Goal: Task Accomplishment & Management: Use online tool/utility

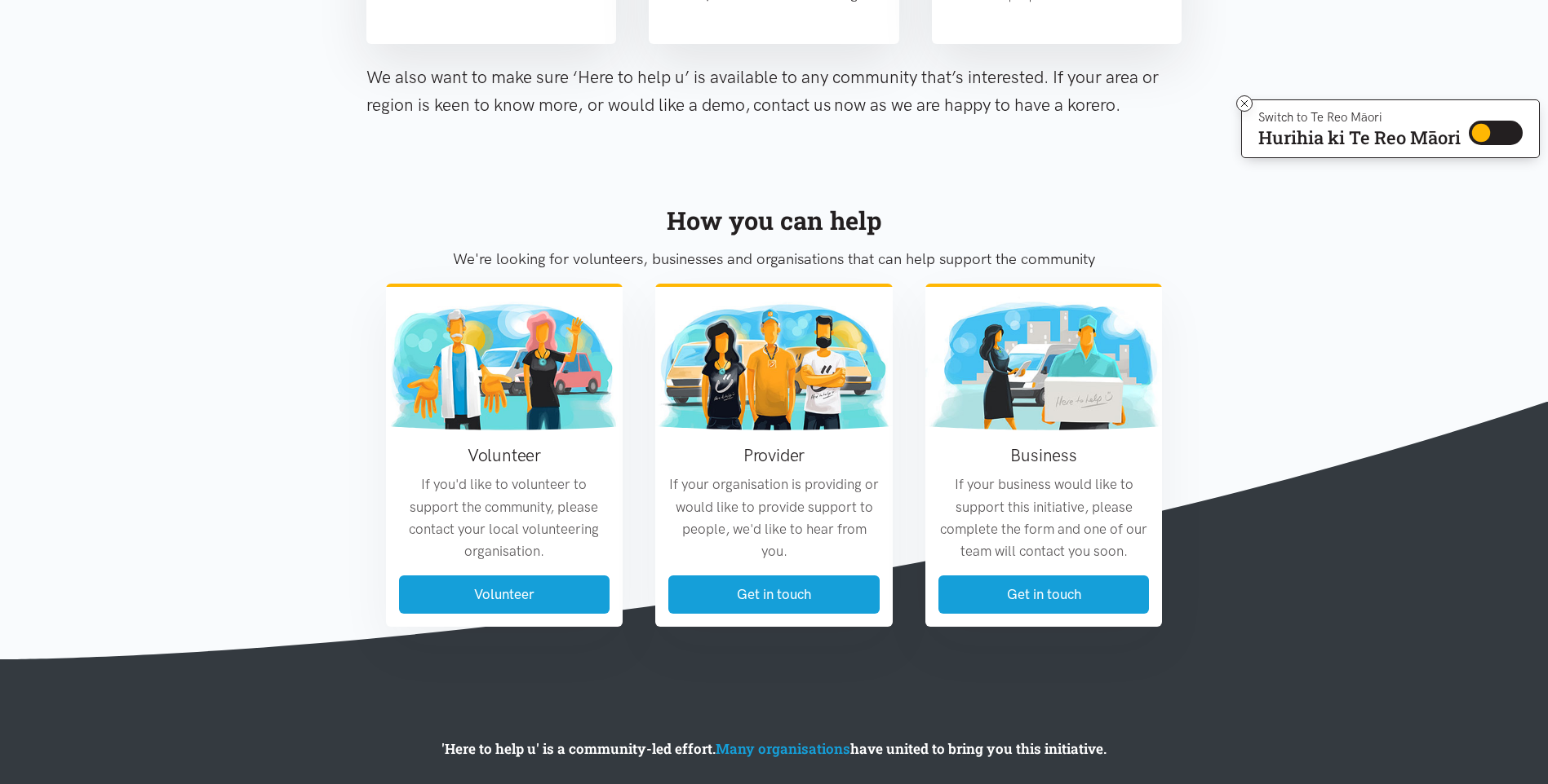
scroll to position [1752, 0]
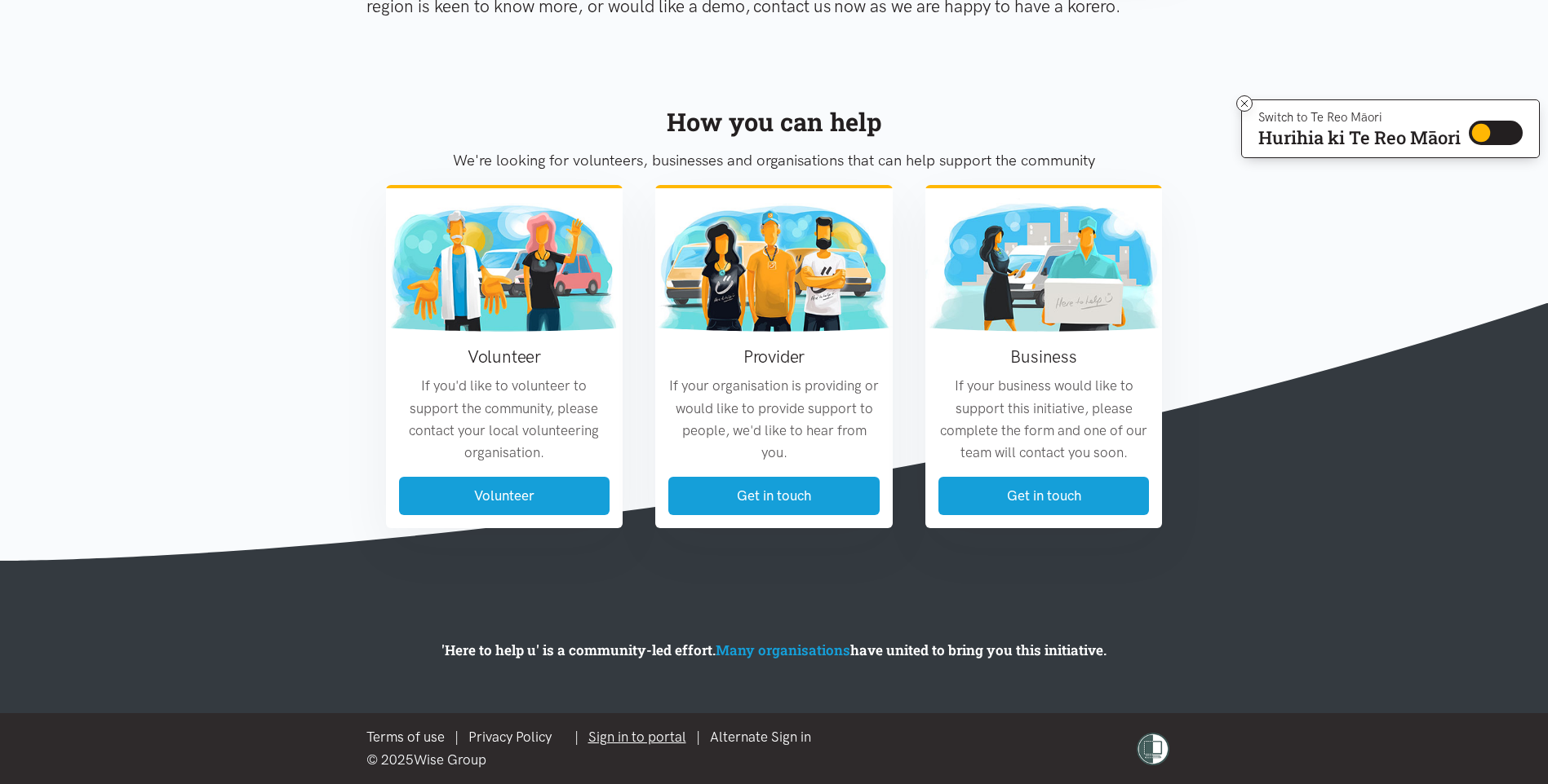
click at [641, 738] on link "Sign in to portal" at bounding box center [637, 737] width 98 height 16
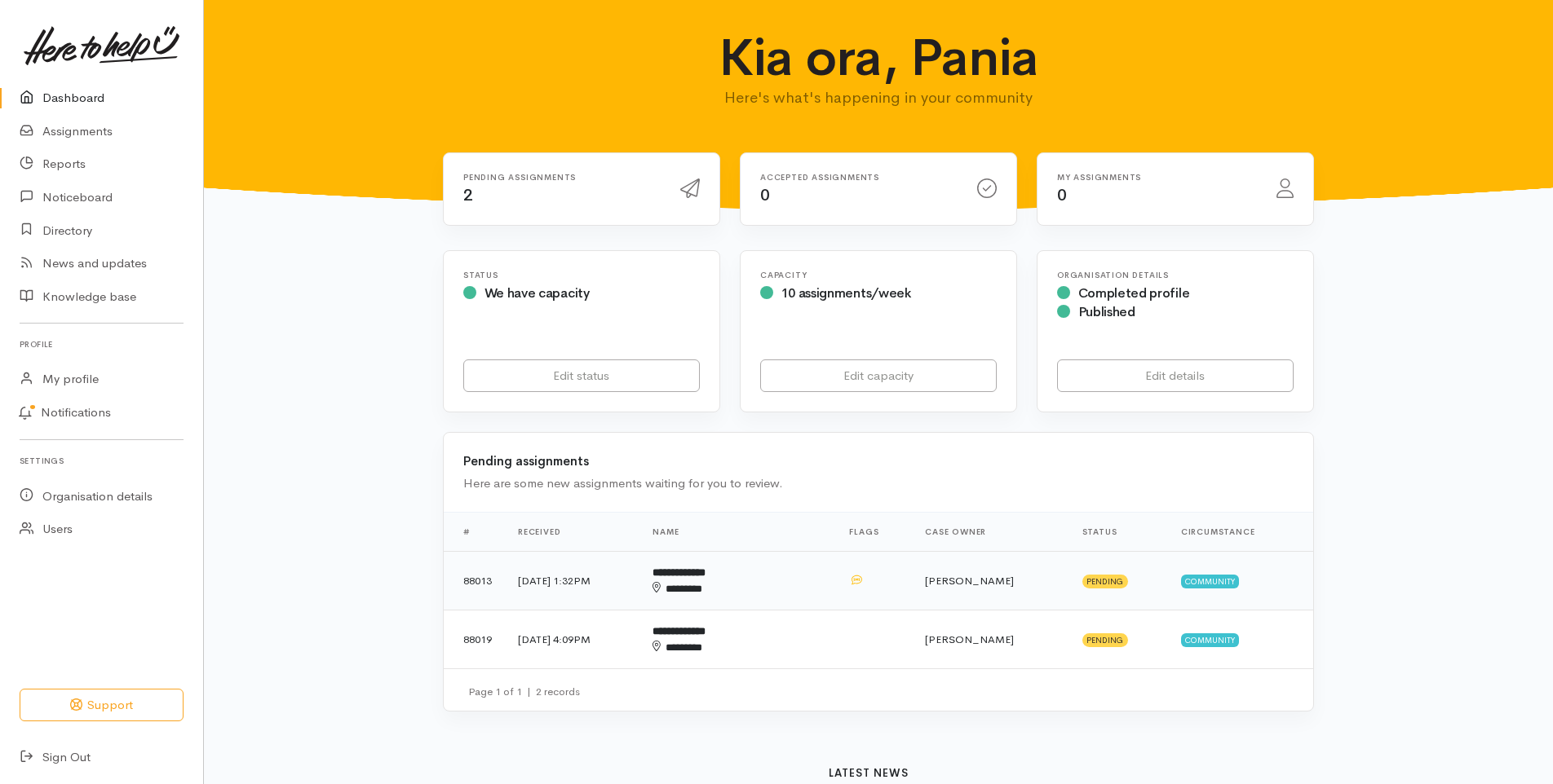
click at [705, 575] on b "**********" at bounding box center [678, 572] width 53 height 10
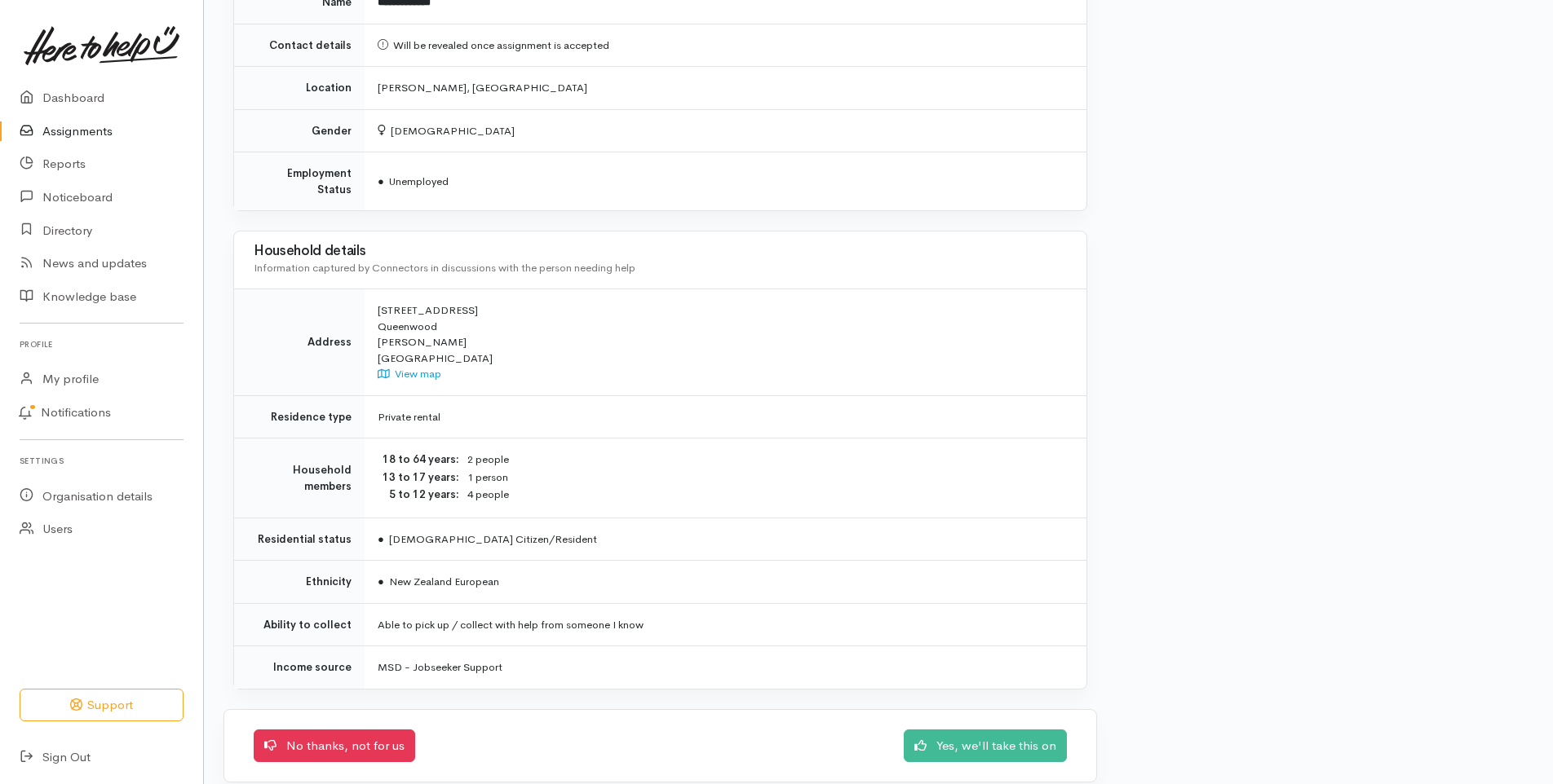
scroll to position [1127, 0]
click at [1013, 727] on link "Yes, we'll take this on" at bounding box center [986, 742] width 163 height 34
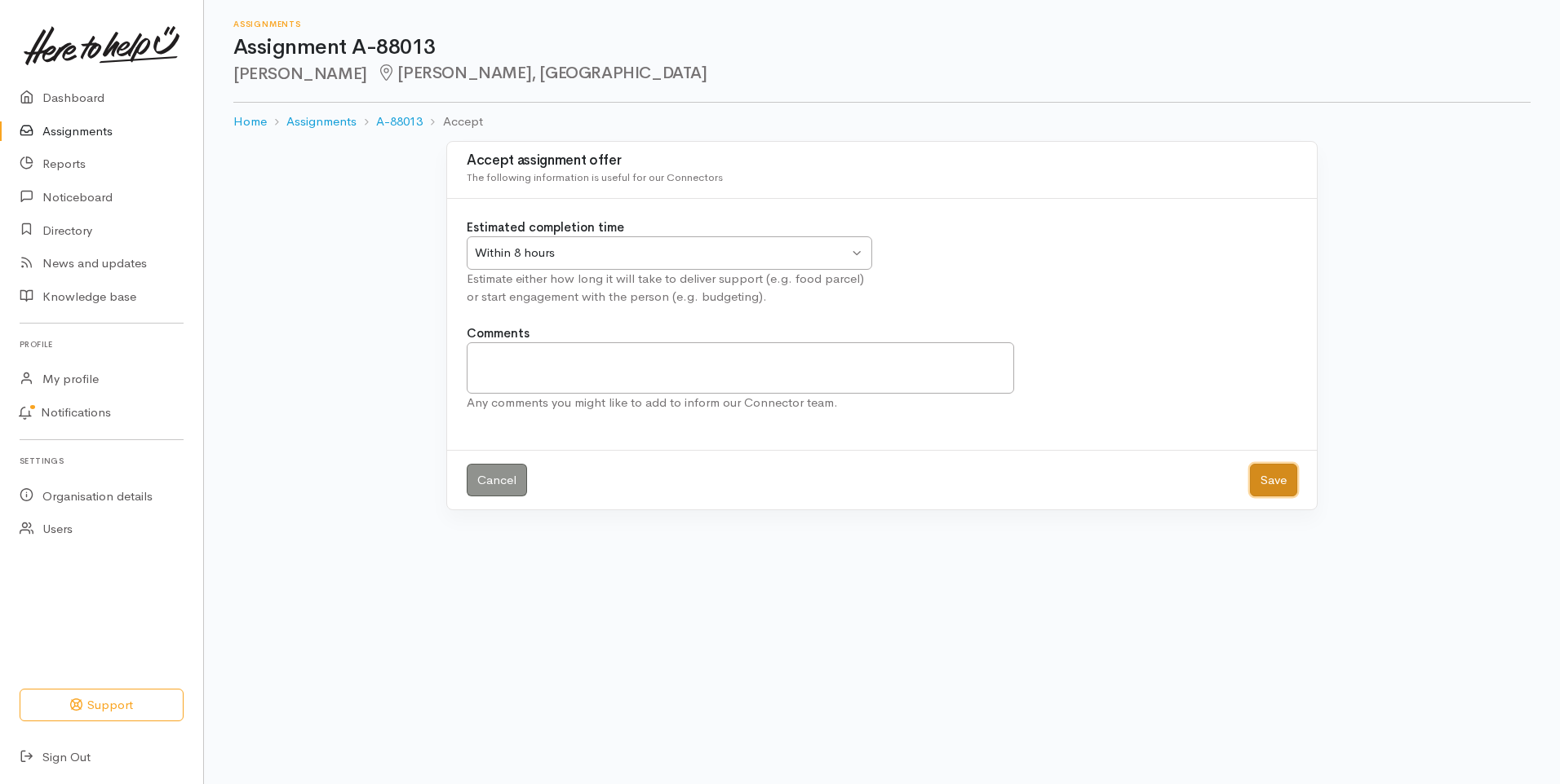
click at [1268, 479] on button "Save" at bounding box center [1273, 480] width 48 height 34
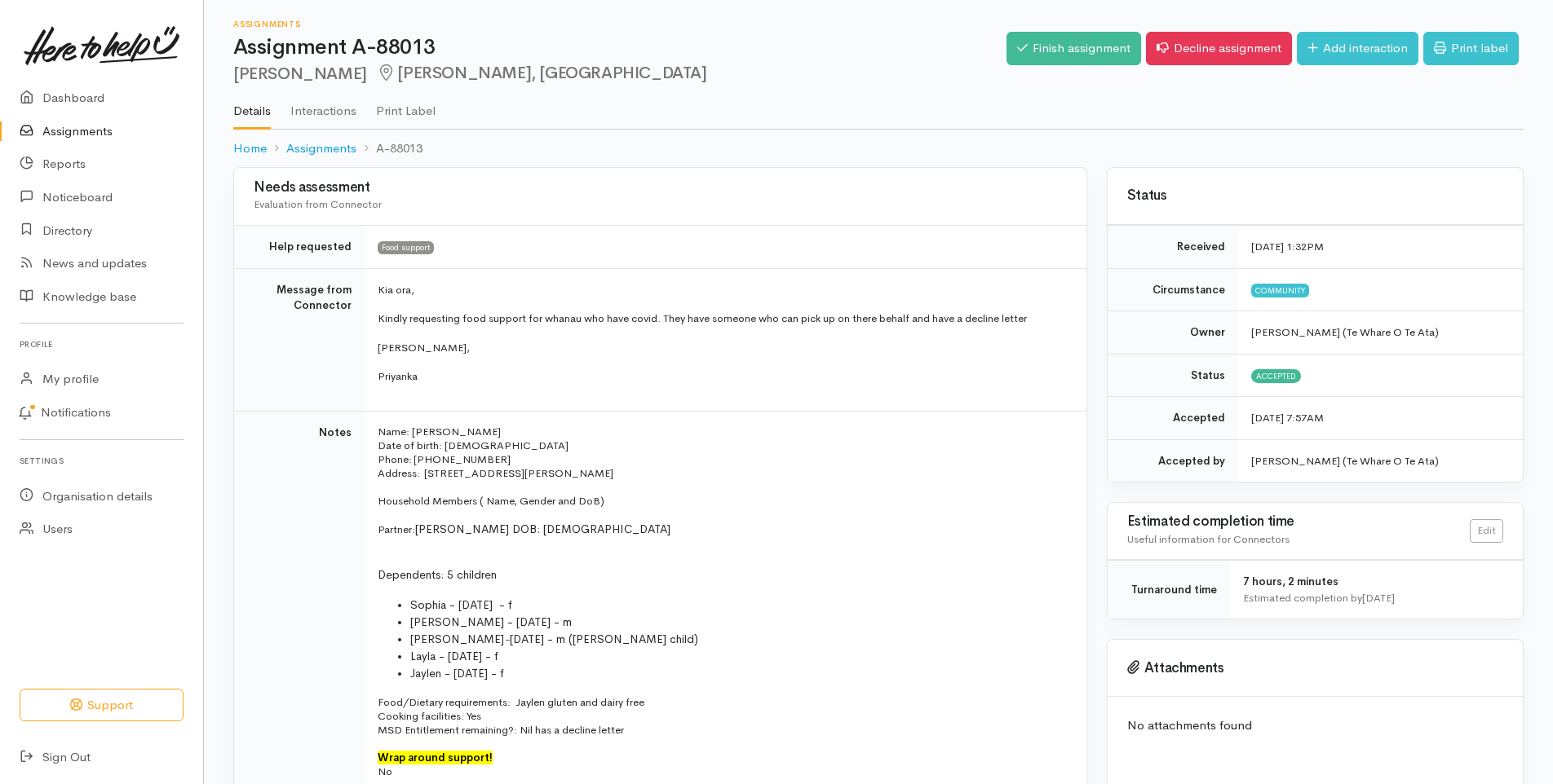
click at [73, 129] on link "Assignments" at bounding box center [102, 132] width 203 height 34
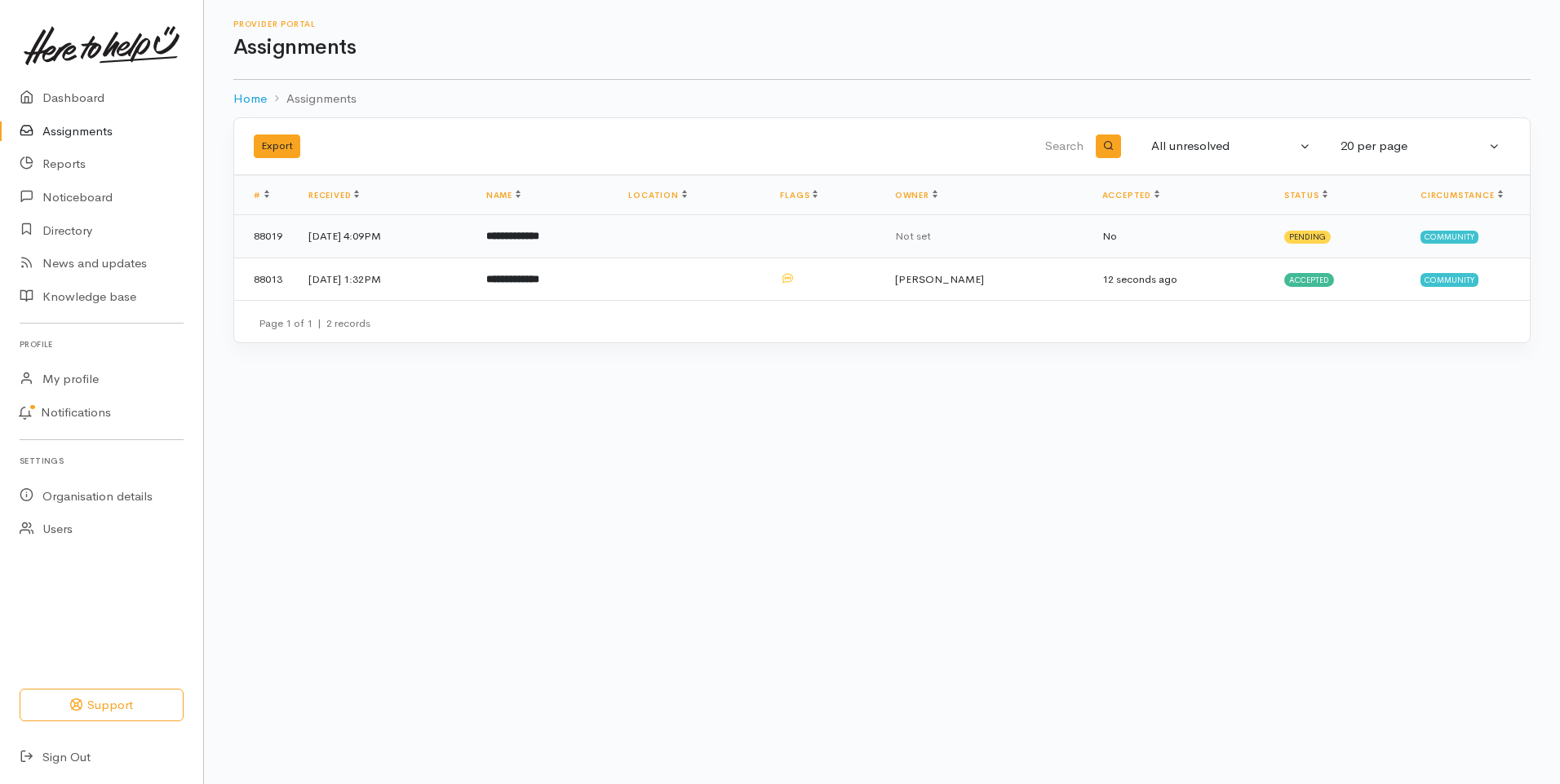
click at [539, 232] on b "**********" at bounding box center [512, 236] width 53 height 10
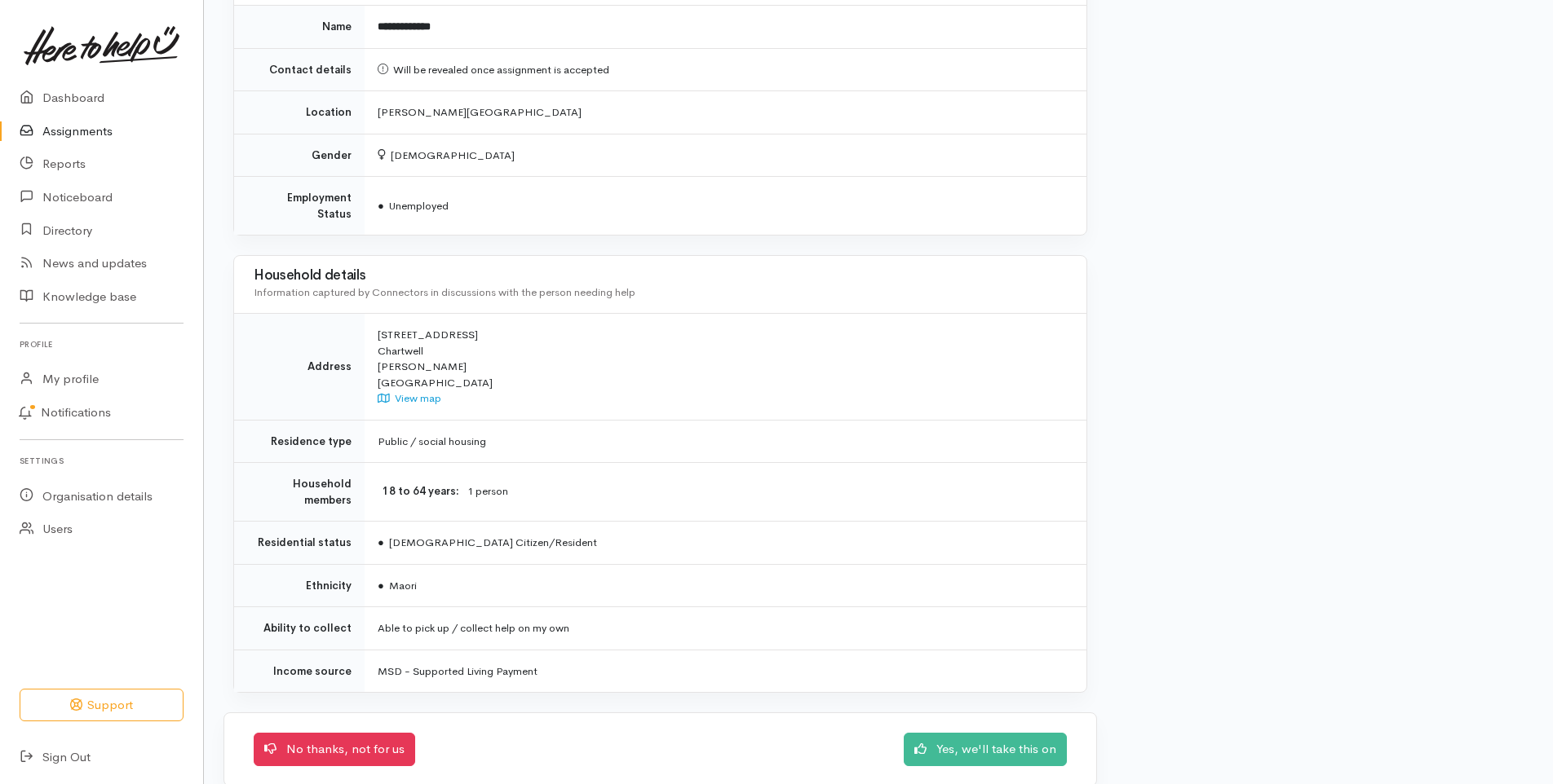
scroll to position [1175, 0]
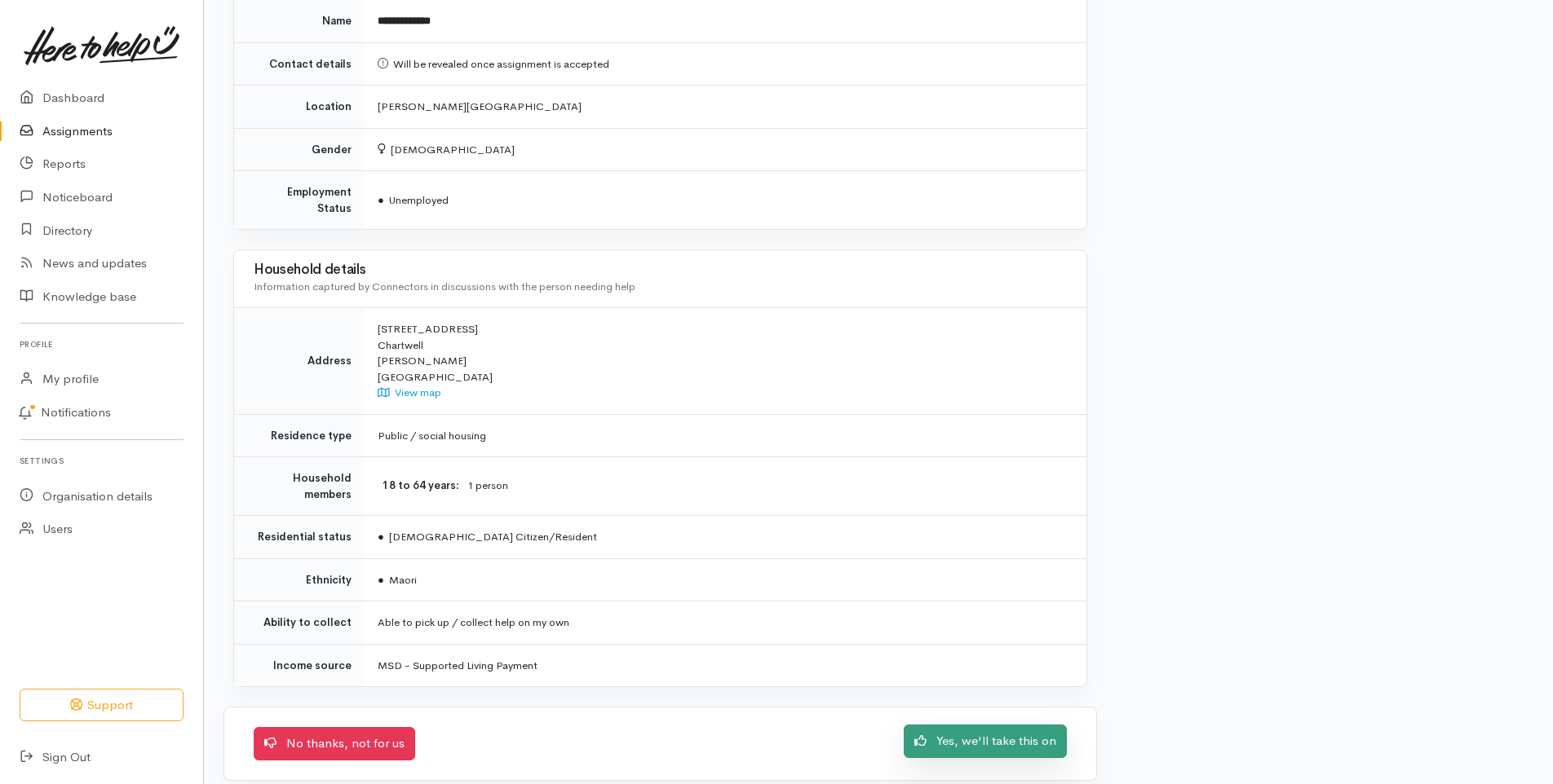
click at [1011, 728] on link "Yes, we'll take this on" at bounding box center [986, 742] width 163 height 34
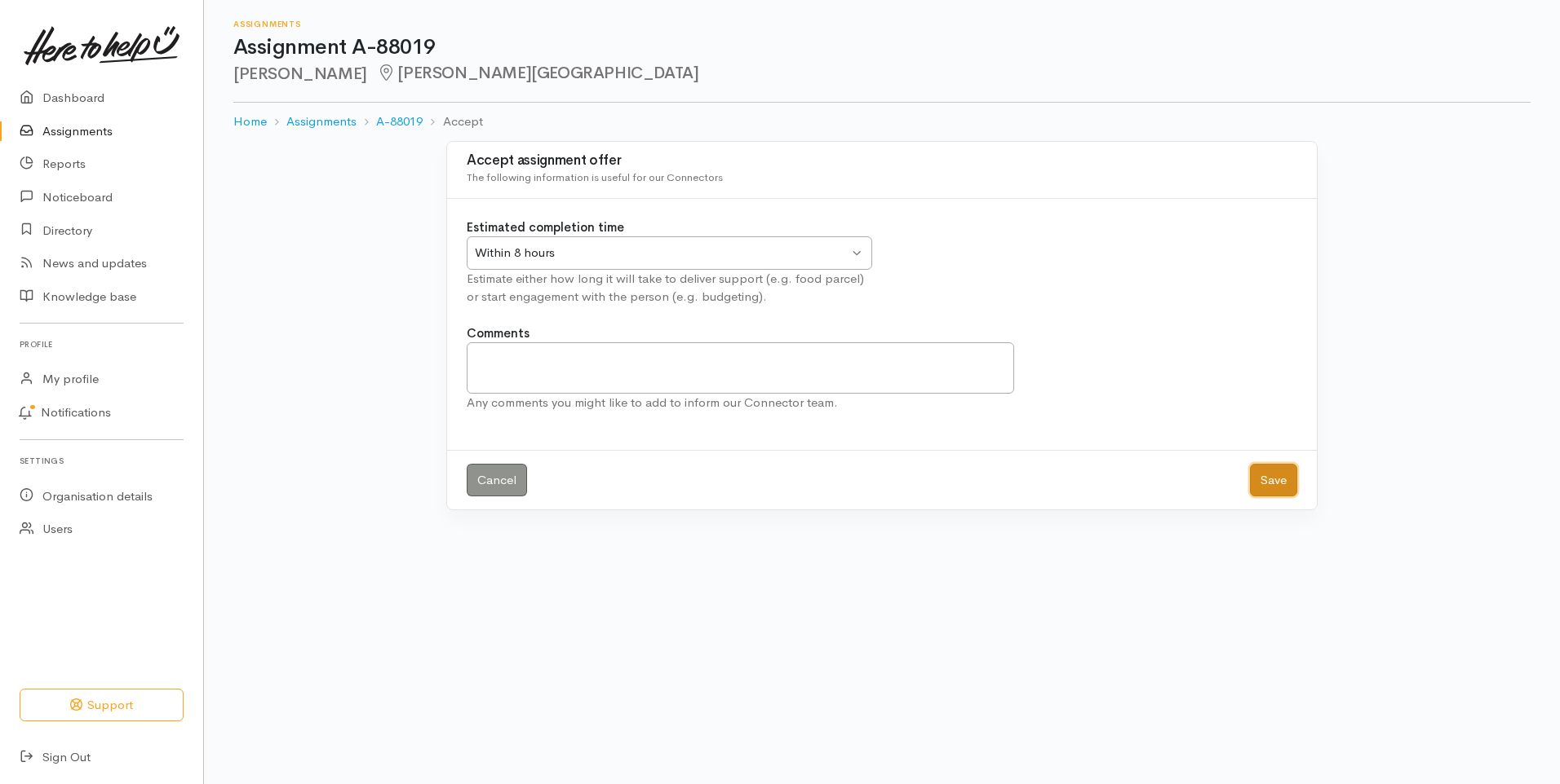
click at [1269, 482] on button "Save" at bounding box center [1273, 480] width 48 height 34
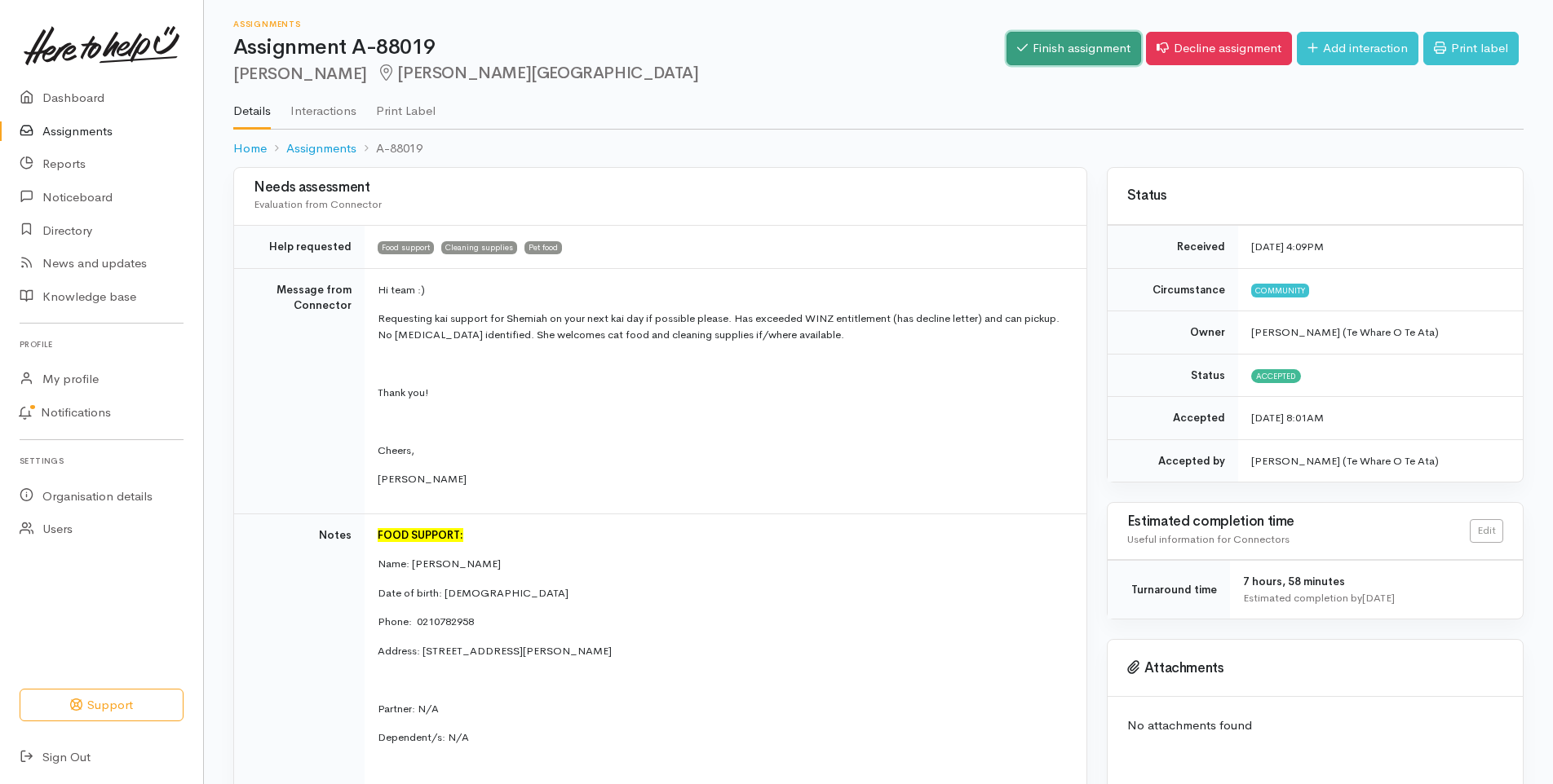
click at [1050, 48] on link "Finish assignment" at bounding box center [1073, 49] width 134 height 34
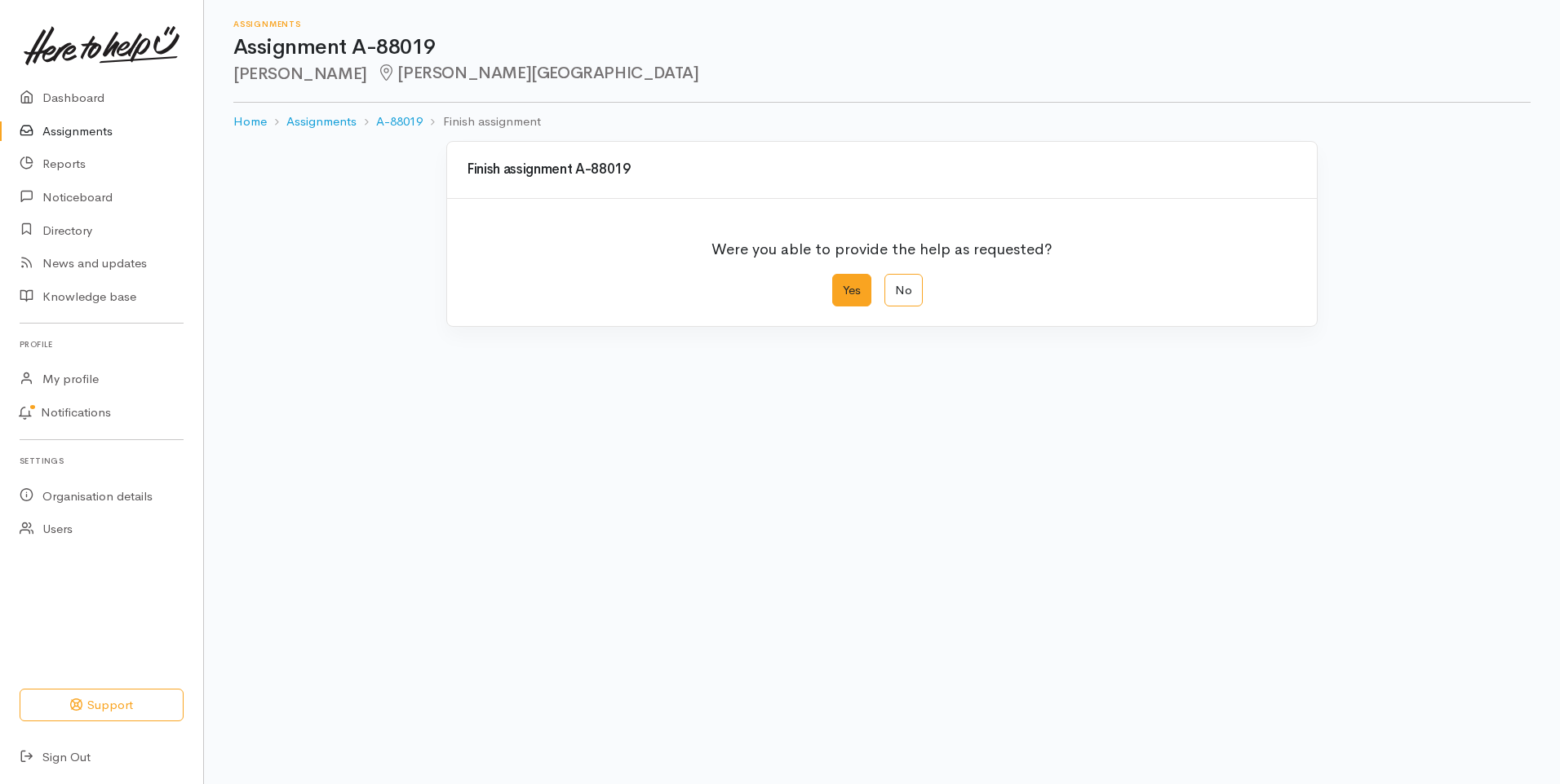
click at [859, 285] on label "Yes" at bounding box center [851, 291] width 39 height 34
click at [842, 284] on input "Yes" at bounding box center [837, 279] width 10 height 10
radio input "true"
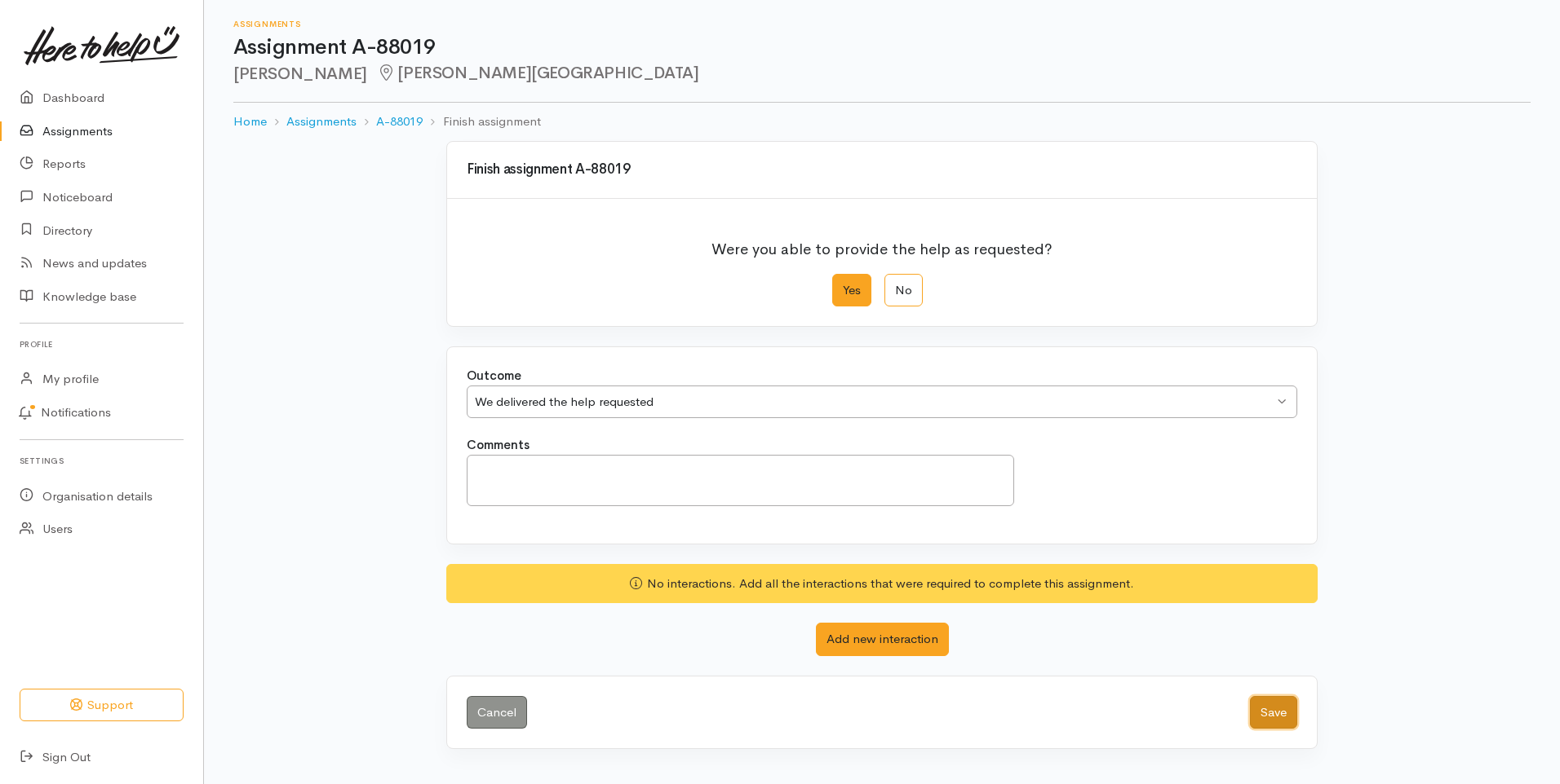
click at [1275, 708] on button "Save" at bounding box center [1273, 713] width 48 height 34
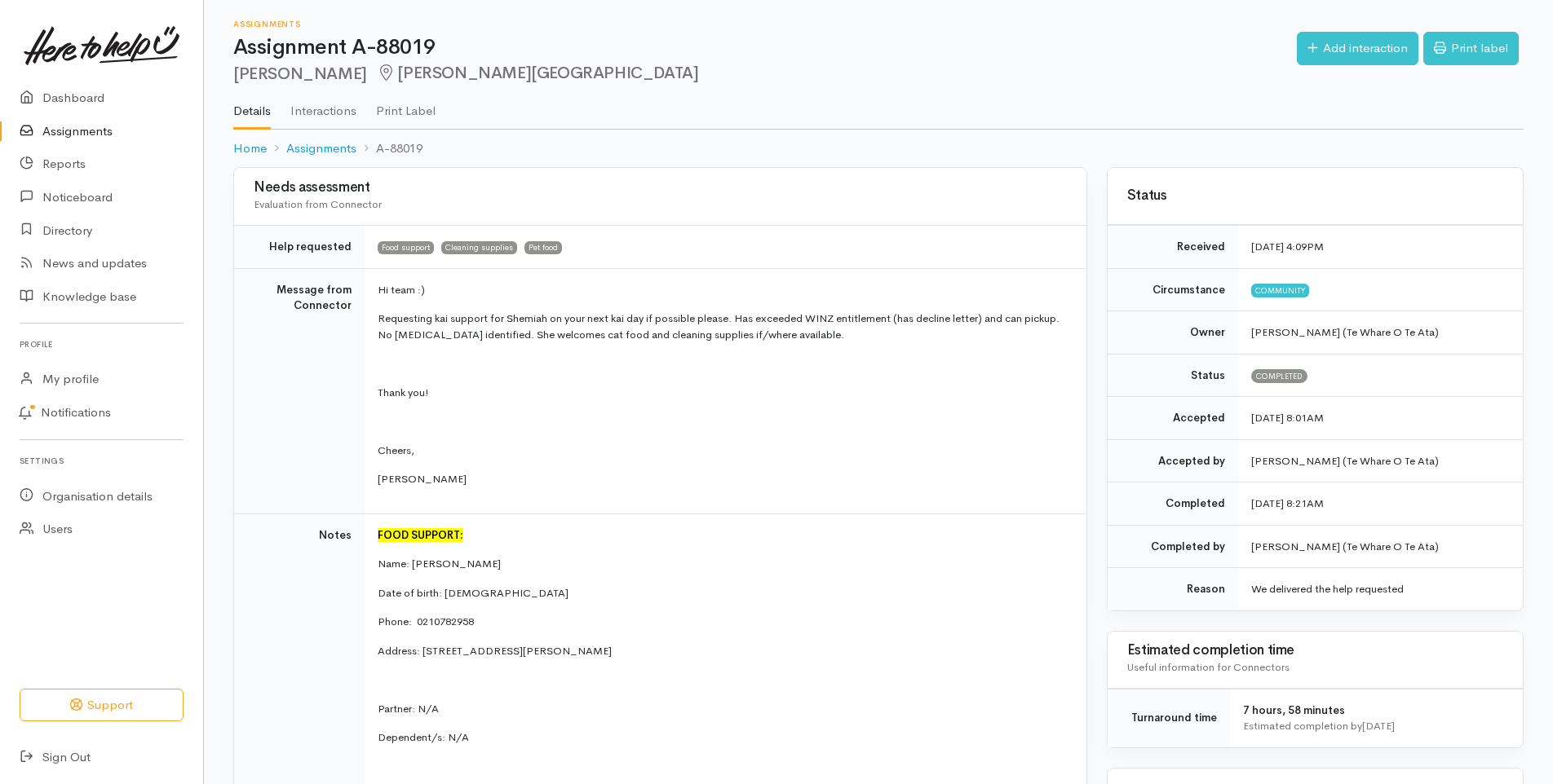
click at [85, 129] on link "Assignments" at bounding box center [102, 132] width 203 height 34
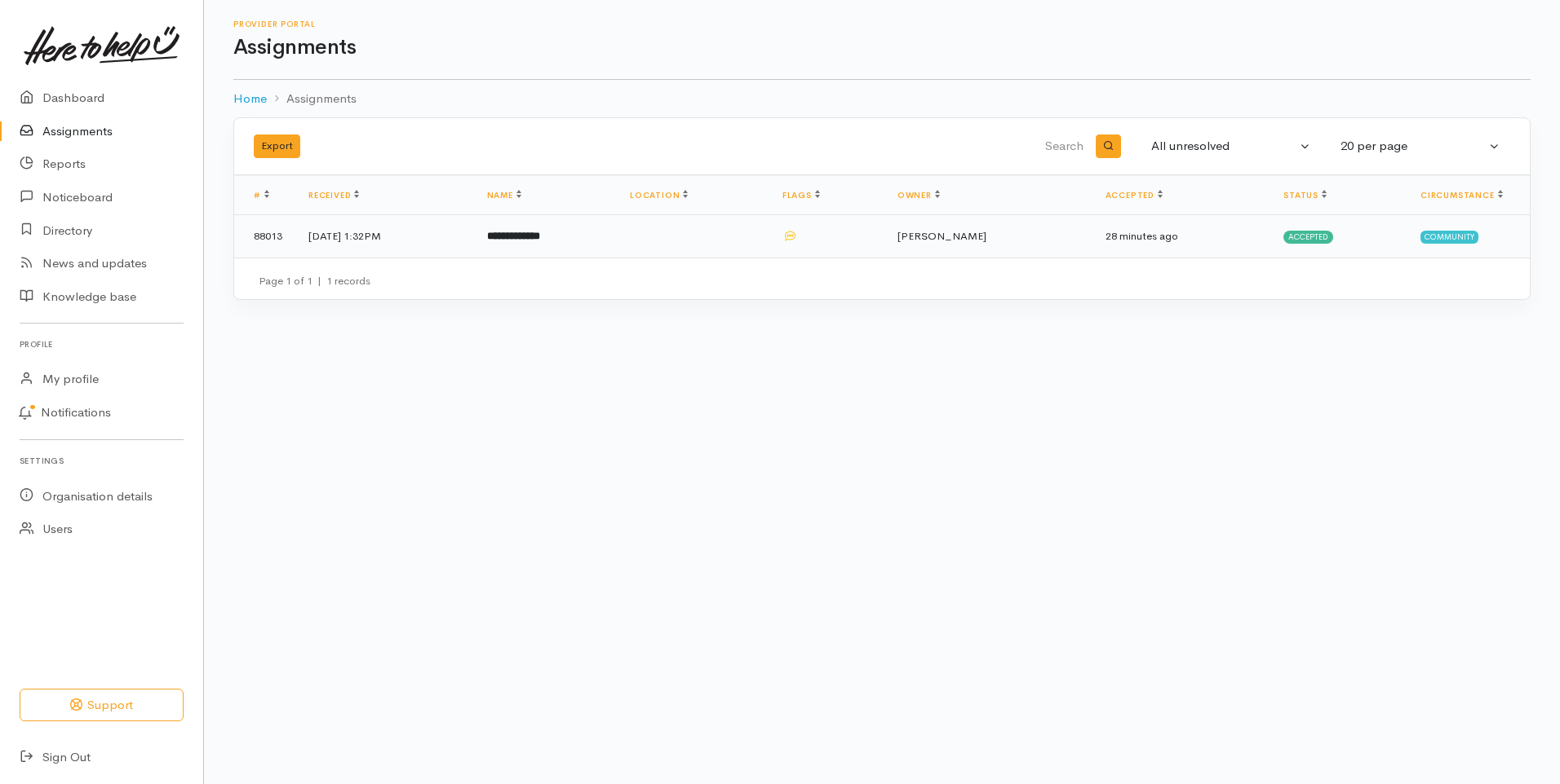
click at [540, 236] on b "**********" at bounding box center [513, 236] width 53 height 10
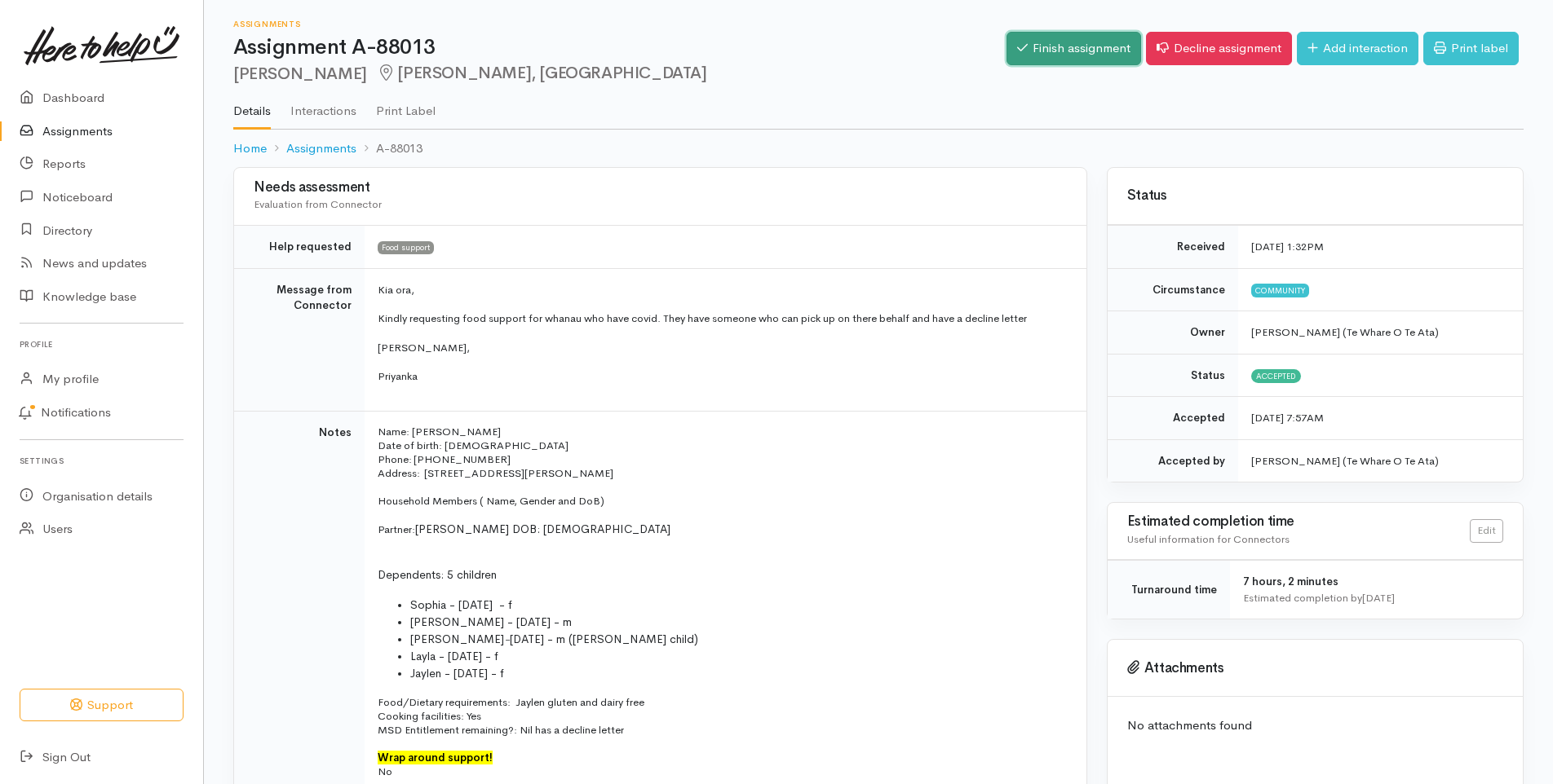
click at [1048, 43] on link "Finish assignment" at bounding box center [1073, 49] width 134 height 34
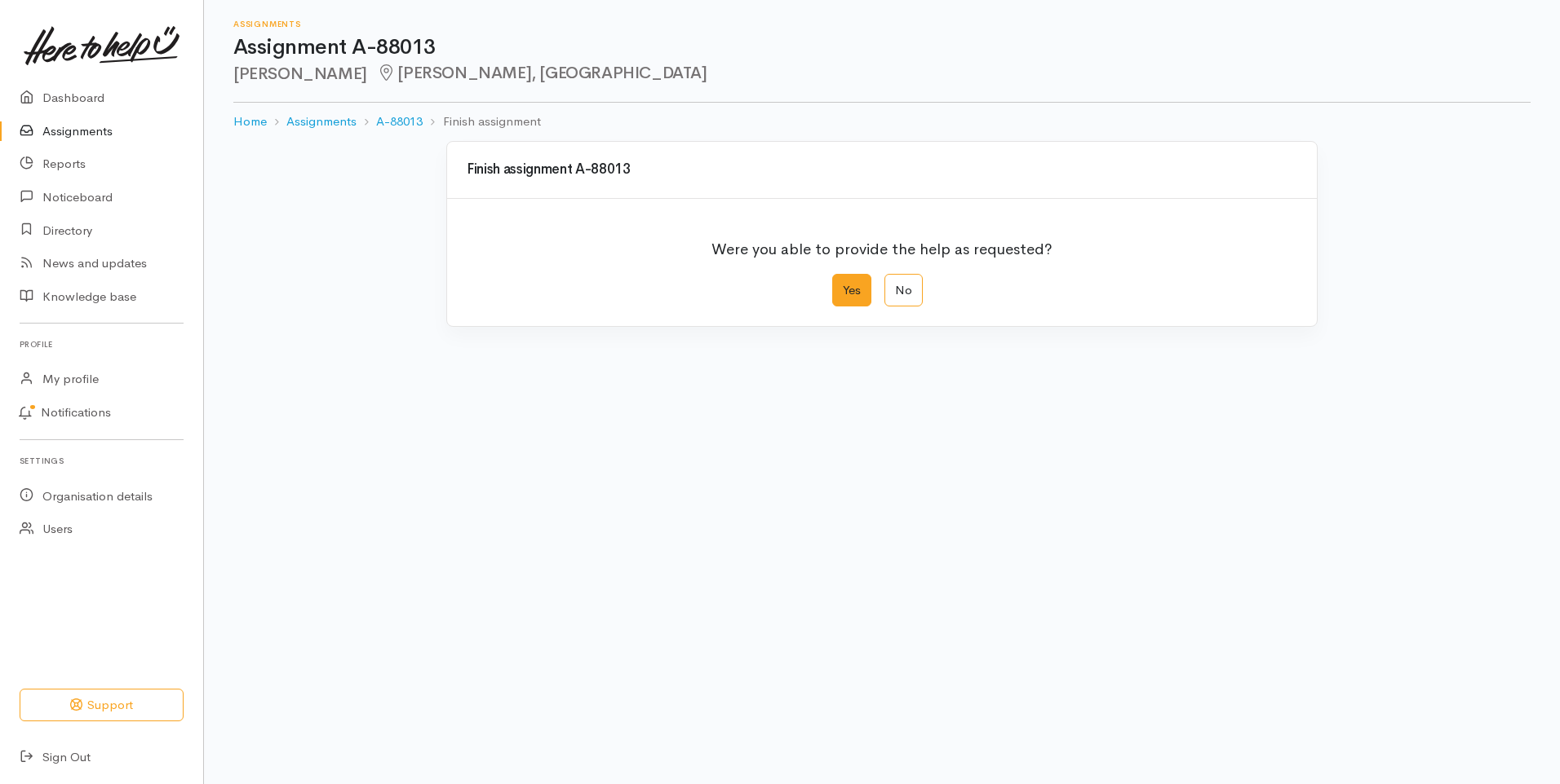
click at [848, 288] on label "Yes" at bounding box center [851, 291] width 39 height 34
click at [842, 284] on input "Yes" at bounding box center [837, 279] width 10 height 10
radio input "true"
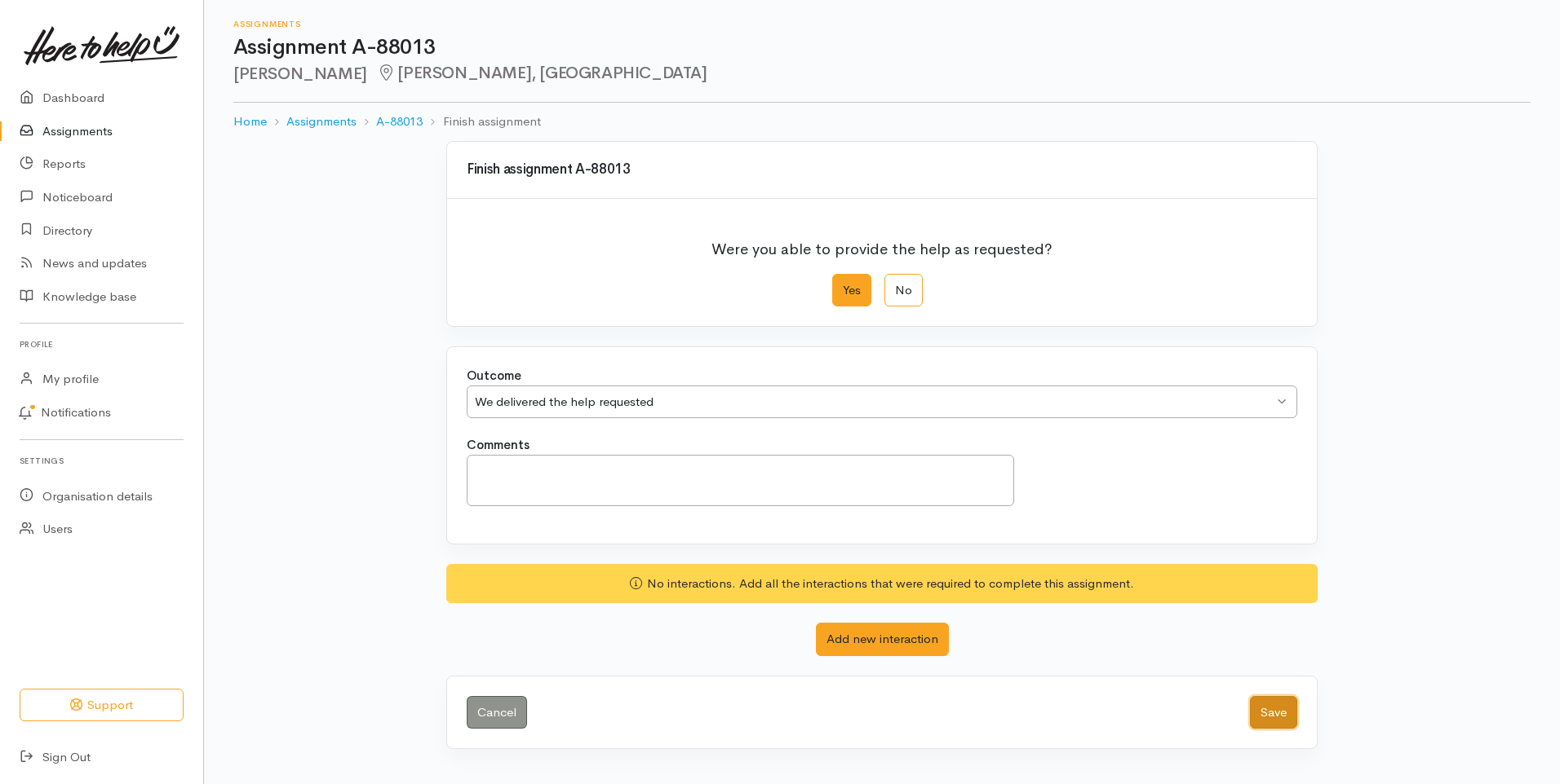
click at [1281, 710] on button "Save" at bounding box center [1273, 713] width 48 height 34
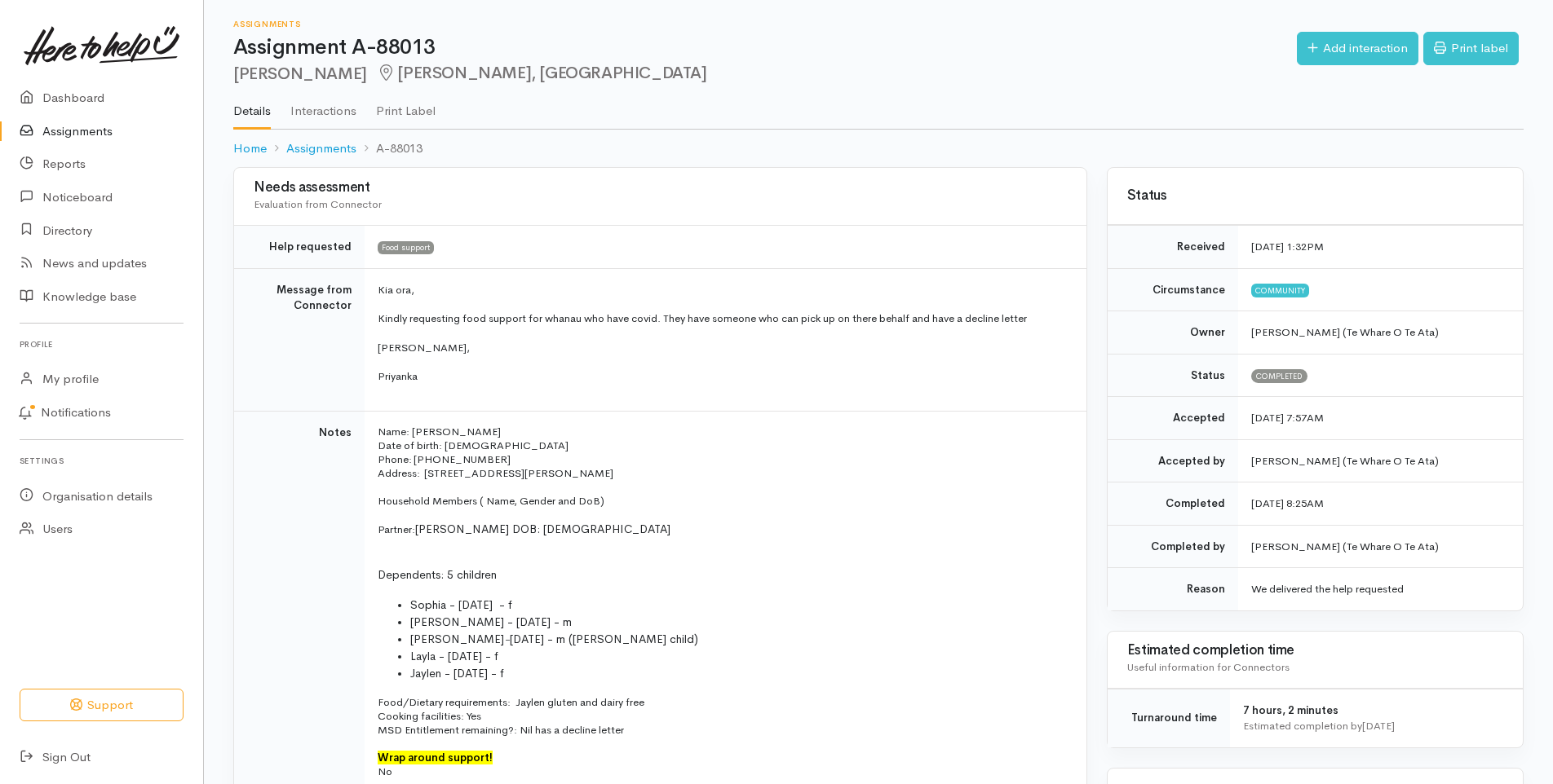
click at [95, 132] on link "Assignments" at bounding box center [102, 132] width 203 height 34
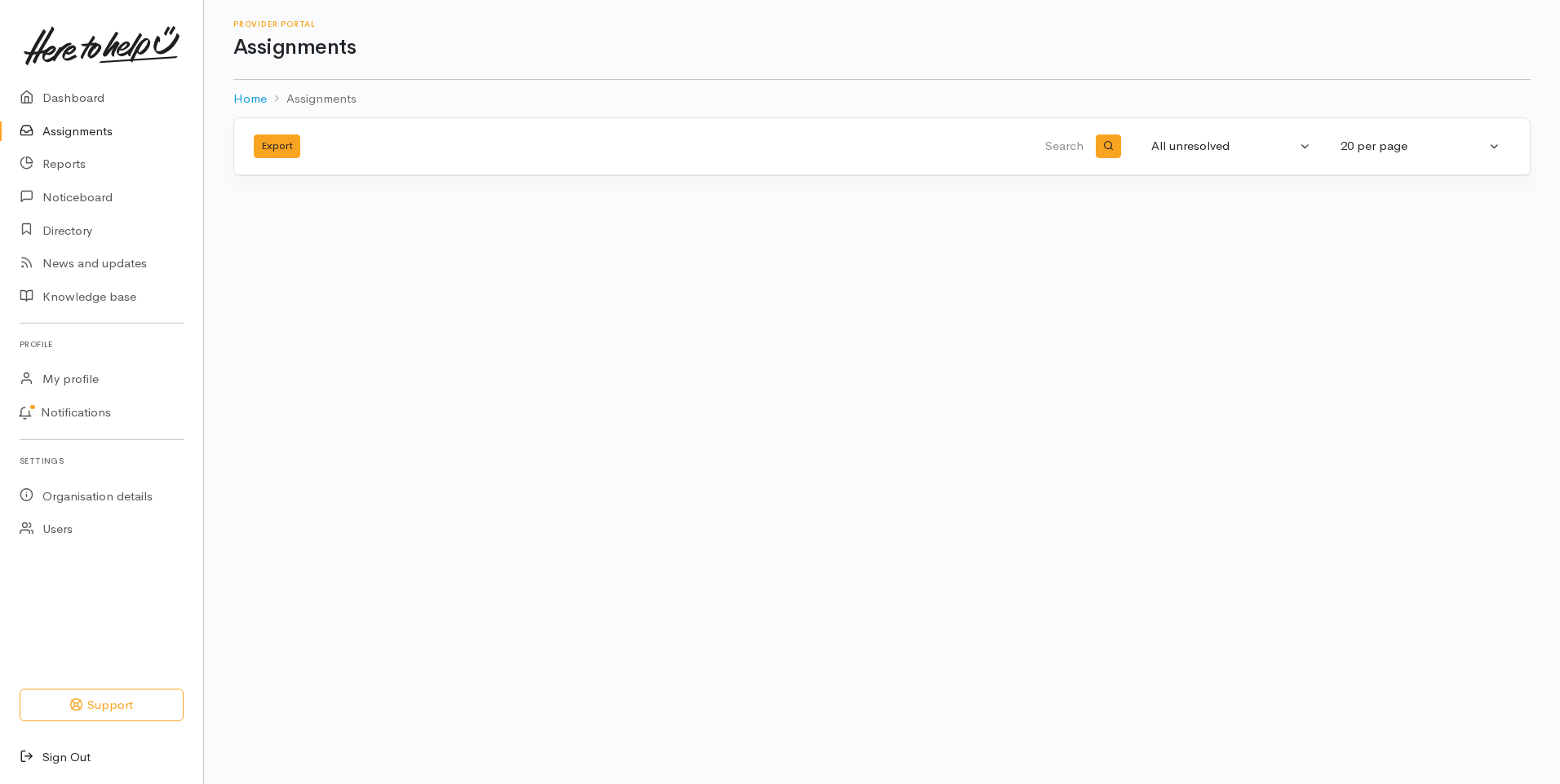
click at [62, 755] on link "Sign Out" at bounding box center [102, 758] width 203 height 34
